Goal: Task Accomplishment & Management: Manage account settings

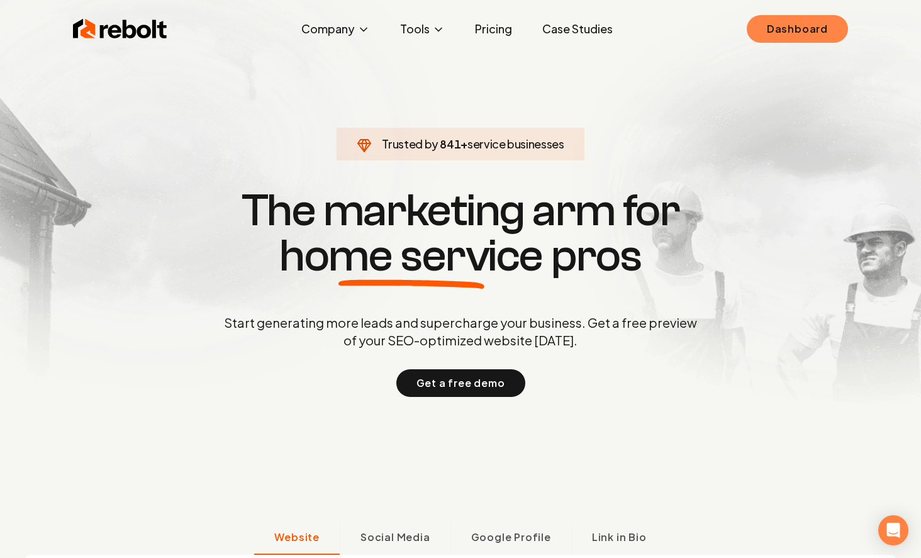
click at [807, 33] on link "Dashboard" at bounding box center [797, 29] width 101 height 28
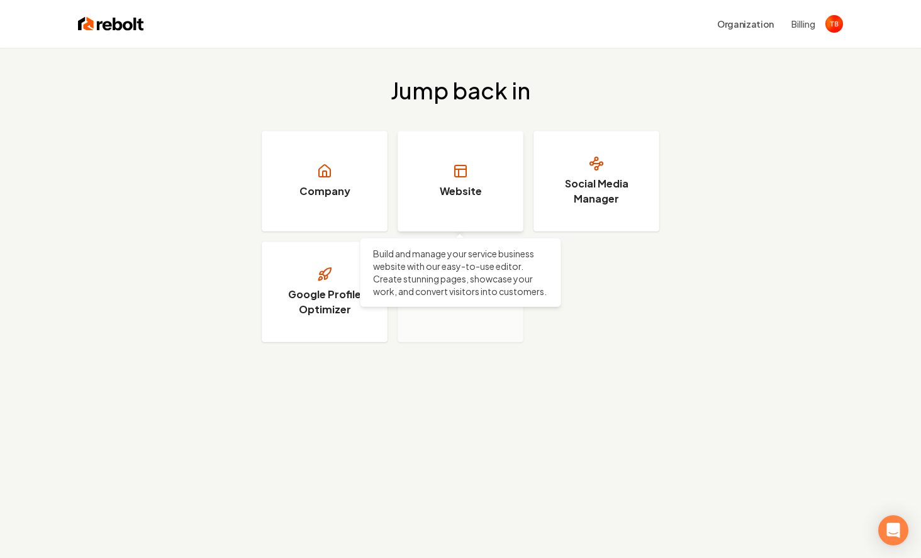
click at [442, 193] on h3 "Website" at bounding box center [461, 191] width 42 height 15
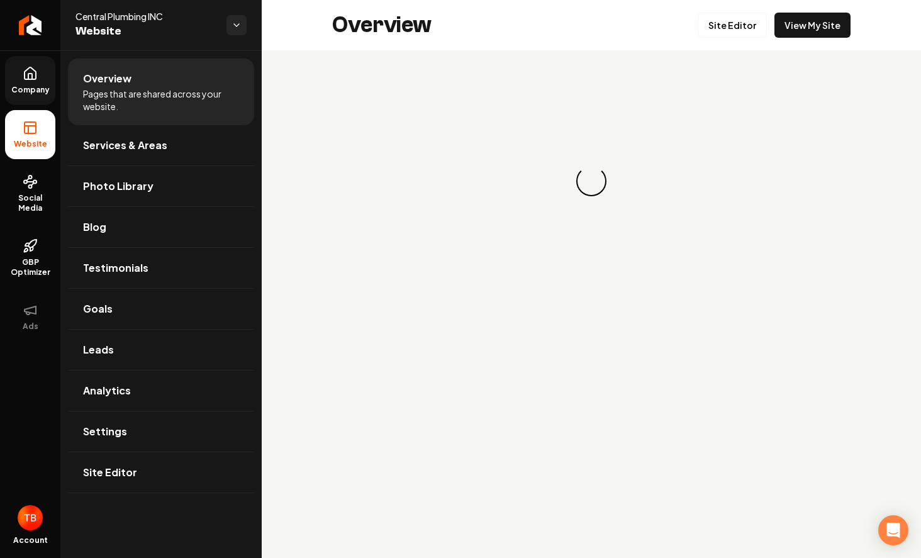
click at [33, 87] on span "Company" at bounding box center [30, 90] width 48 height 10
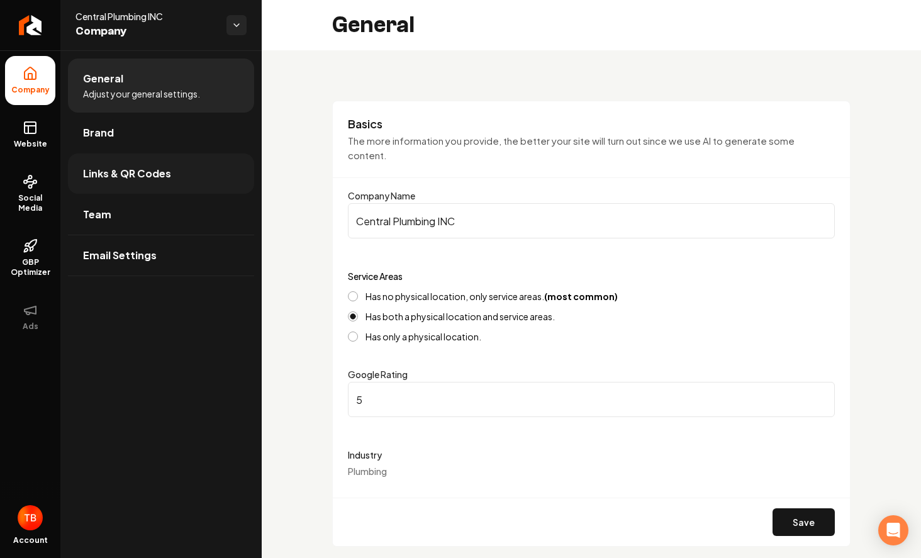
click at [174, 179] on link "Links & QR Codes" at bounding box center [161, 174] width 186 height 40
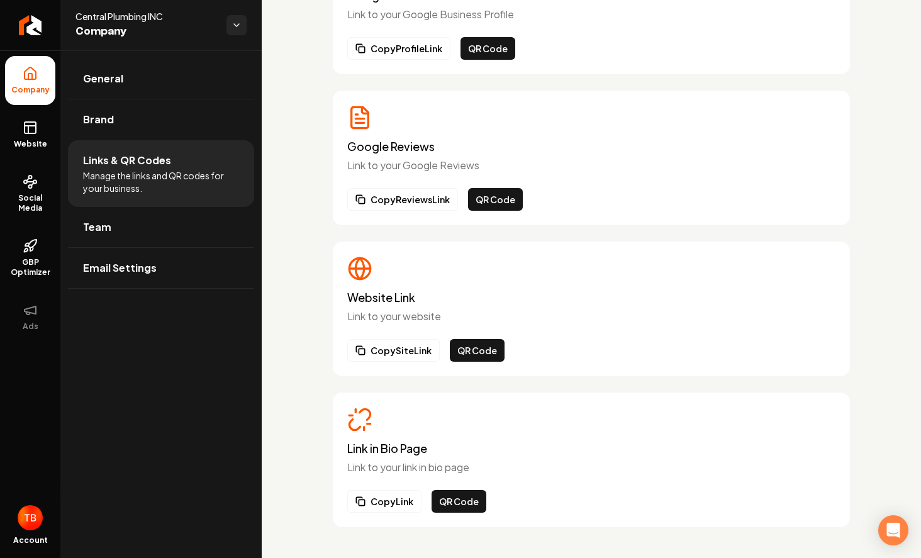
scroll to position [142, 0]
click at [401, 508] on button "Copy Link" at bounding box center [384, 501] width 74 height 23
click at [393, 504] on button "Copy Link" at bounding box center [384, 501] width 74 height 23
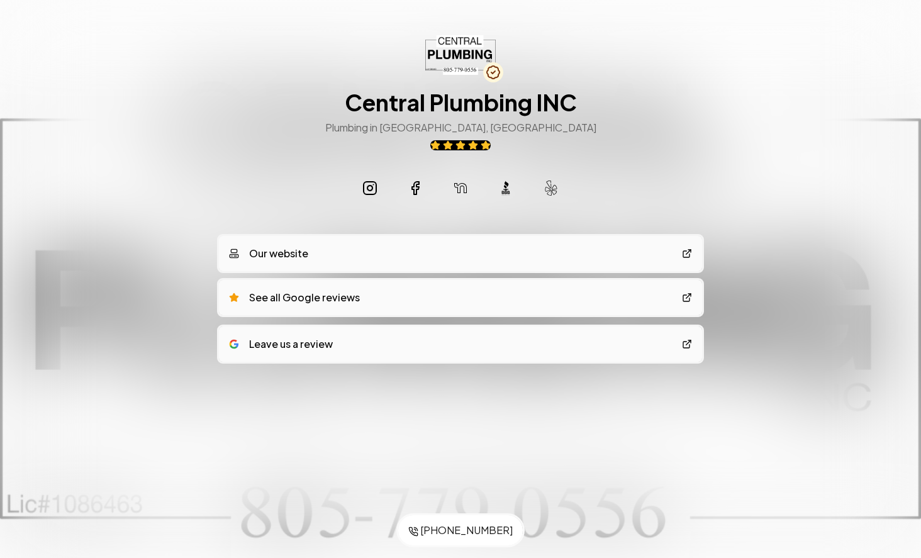
click at [505, 305] on link "See all Google reviews" at bounding box center [460, 297] width 483 height 35
